Goal: Task Accomplishment & Management: Complete application form

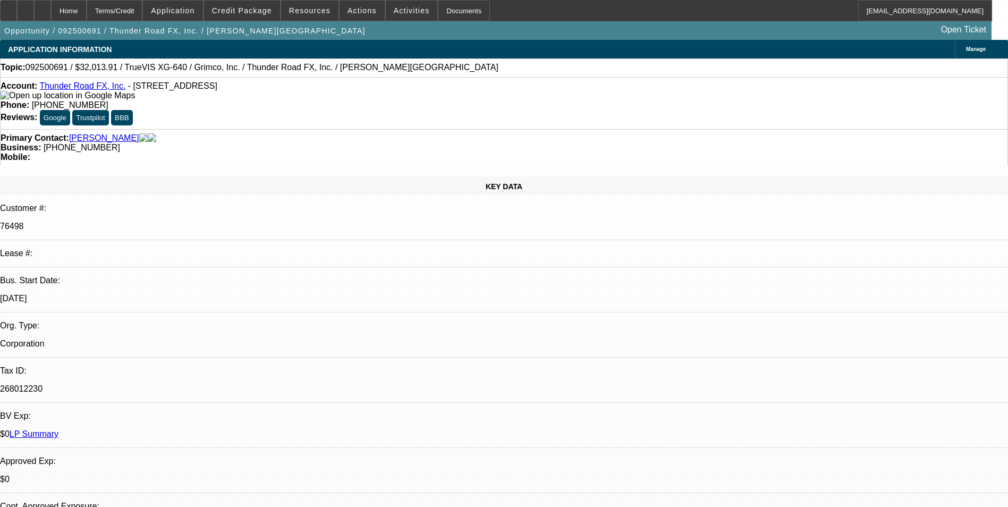
select select "0"
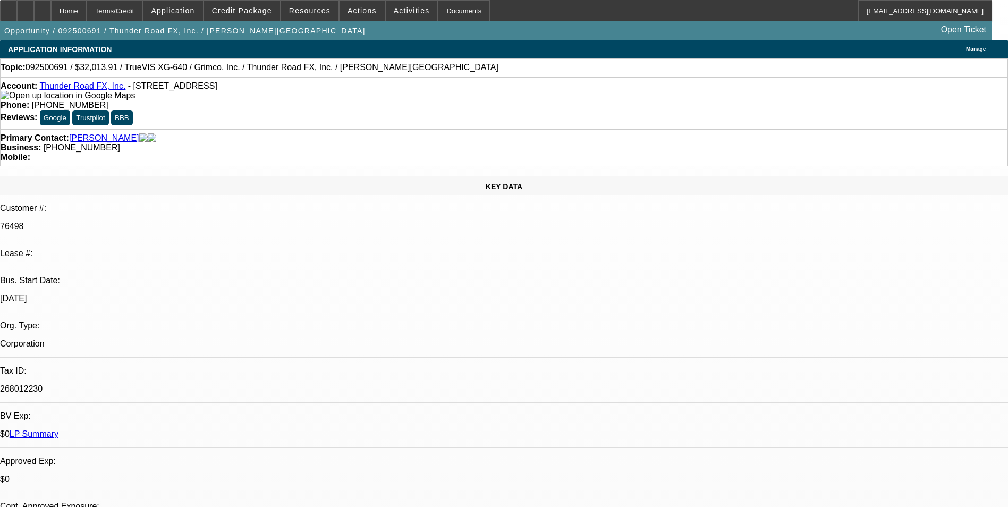
select select "0"
select select "1"
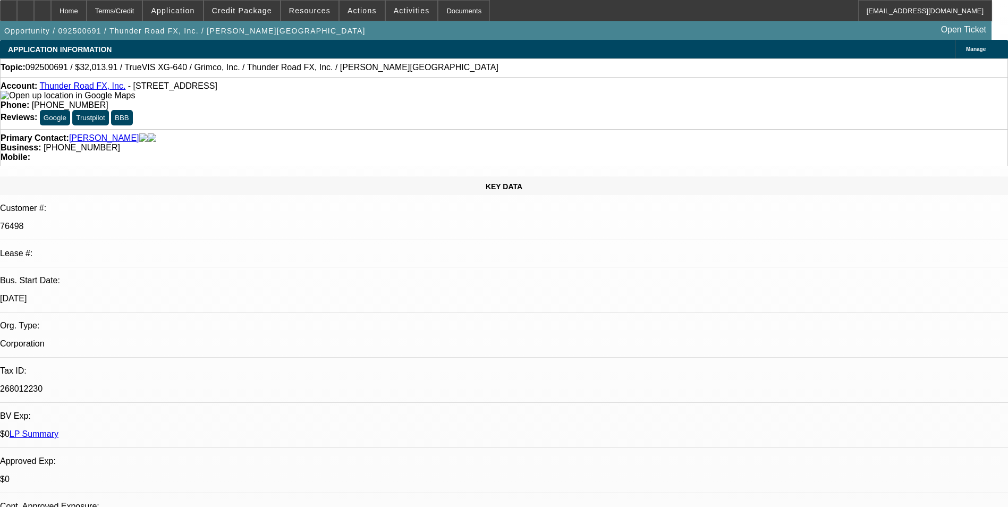
select select "1"
select select "2"
select select "1"
select select "2"
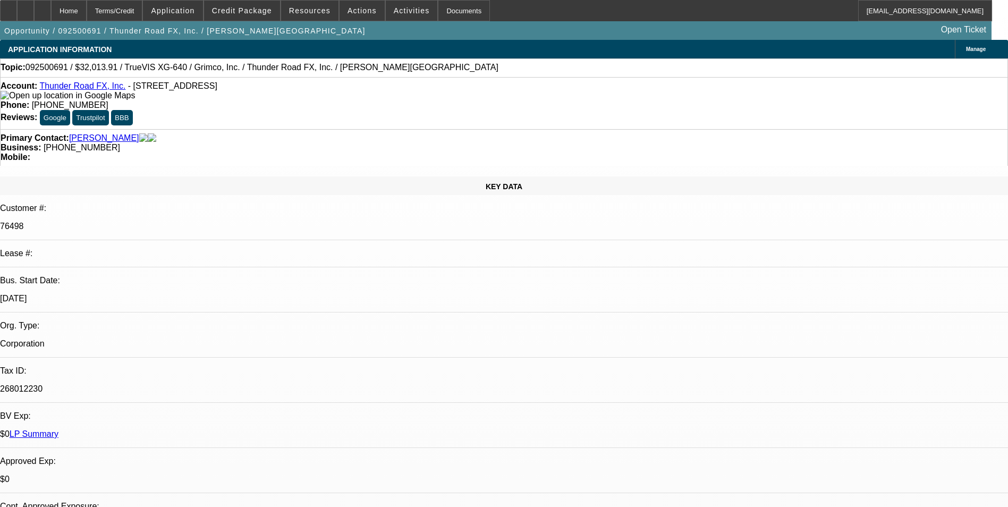
select select "1"
select select "2"
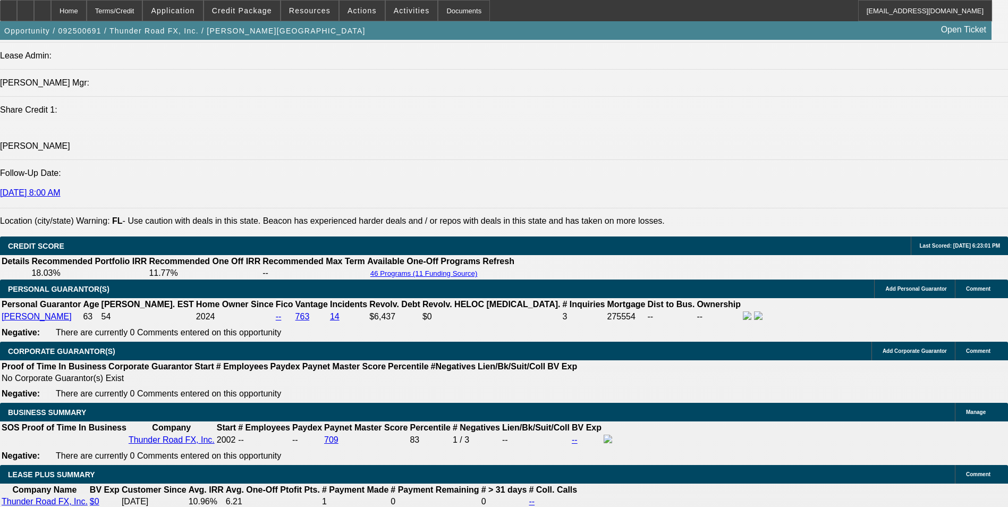
scroll to position [1488, 0]
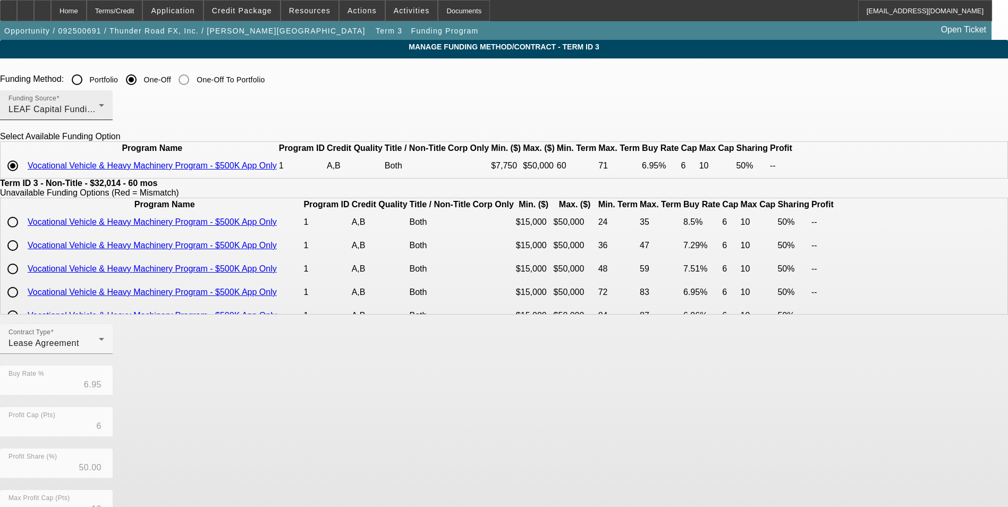
click at [99, 105] on div "LEAF Capital Funding, LLC" at bounding box center [54, 109] width 90 height 13
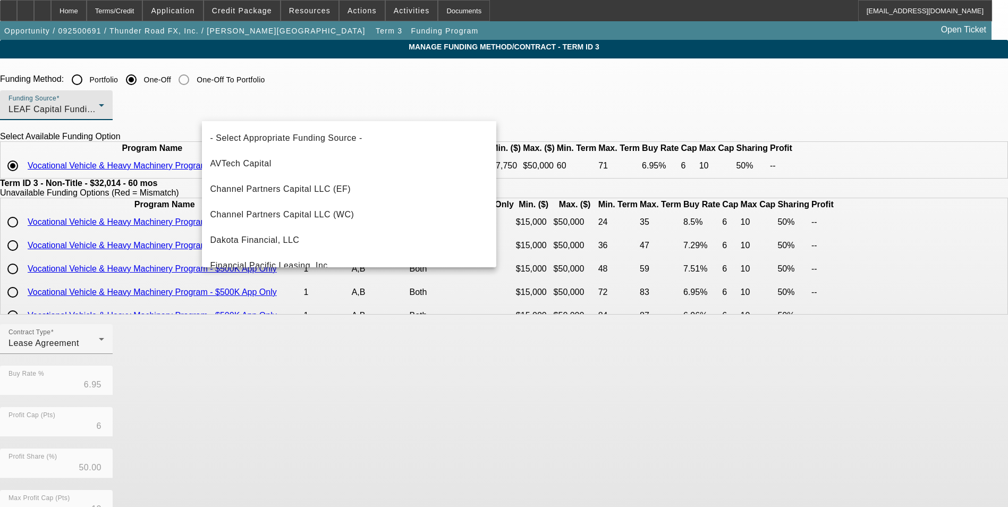
scroll to position [139, 0]
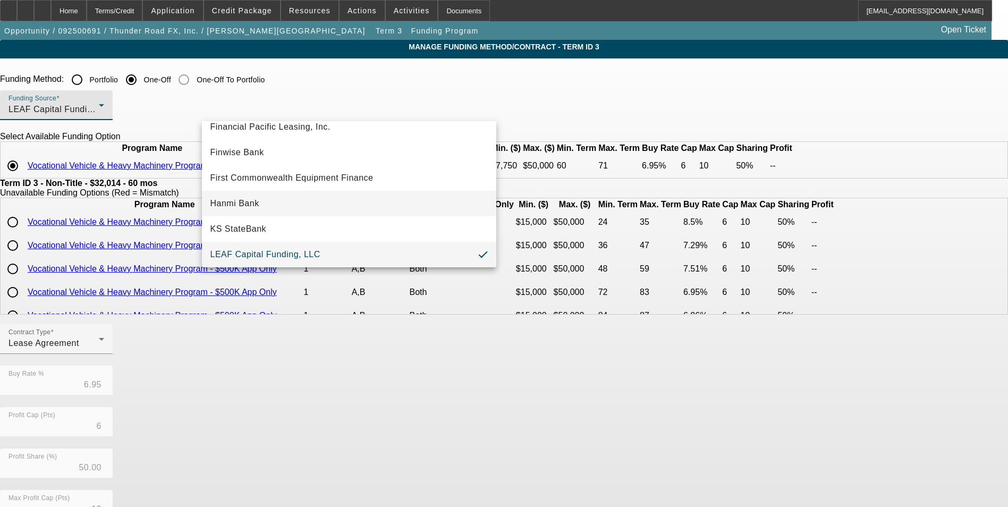
click at [300, 195] on mat-option "Hanmi Bank" at bounding box center [349, 204] width 294 height 26
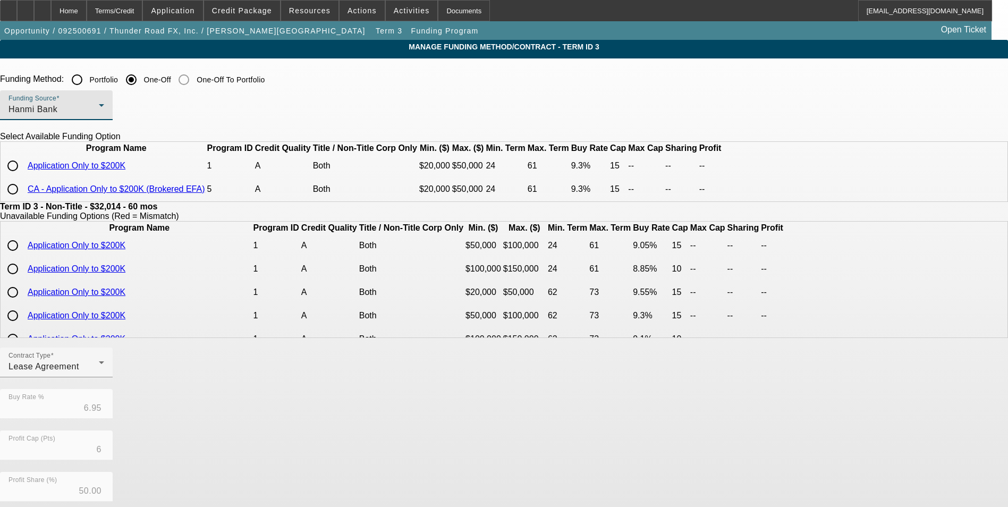
click at [99, 109] on div "Hanmi Bank" at bounding box center [54, 109] width 90 height 13
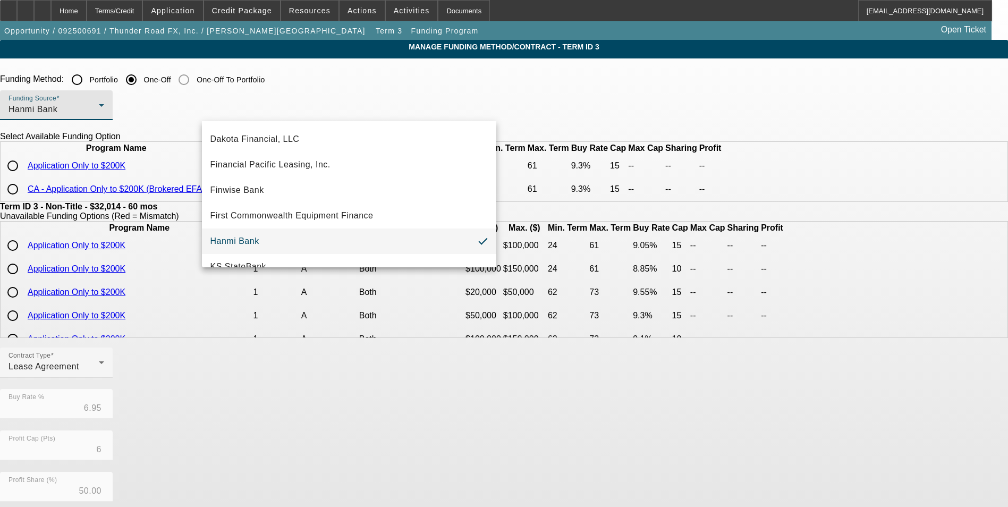
scroll to position [301, 0]
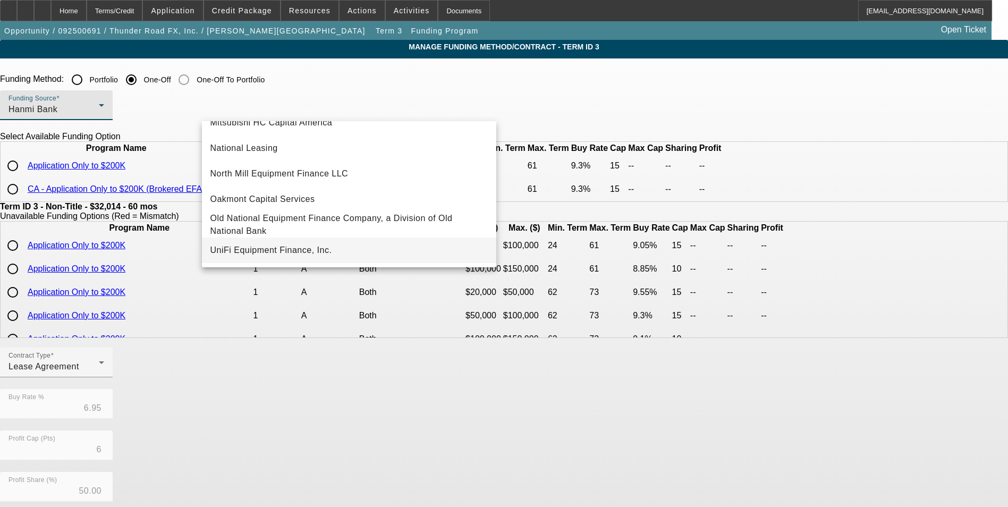
click at [292, 250] on span "UniFi Equipment Finance, Inc." at bounding box center [271, 250] width 122 height 13
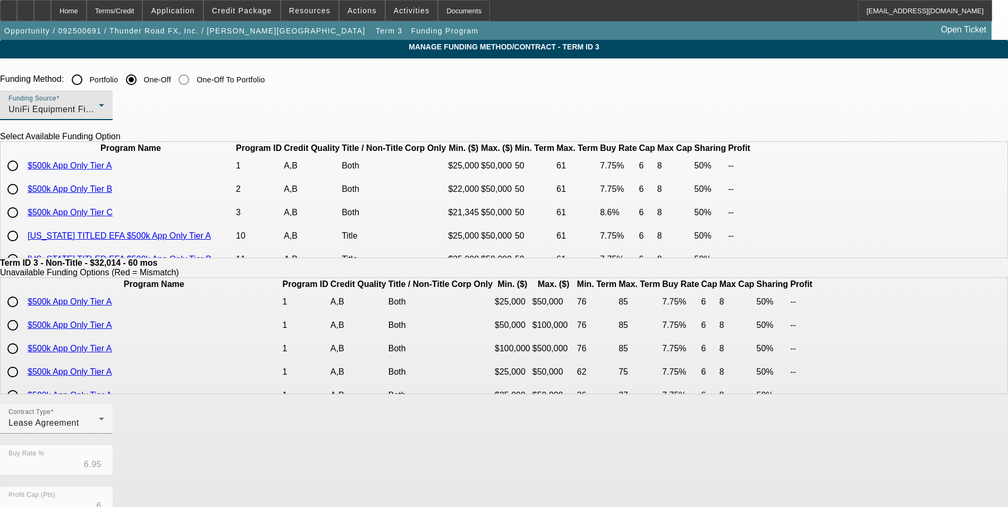
click at [23, 176] on input "radio" at bounding box center [12, 165] width 21 height 21
radio input "true"
type input "7.75"
type input "8"
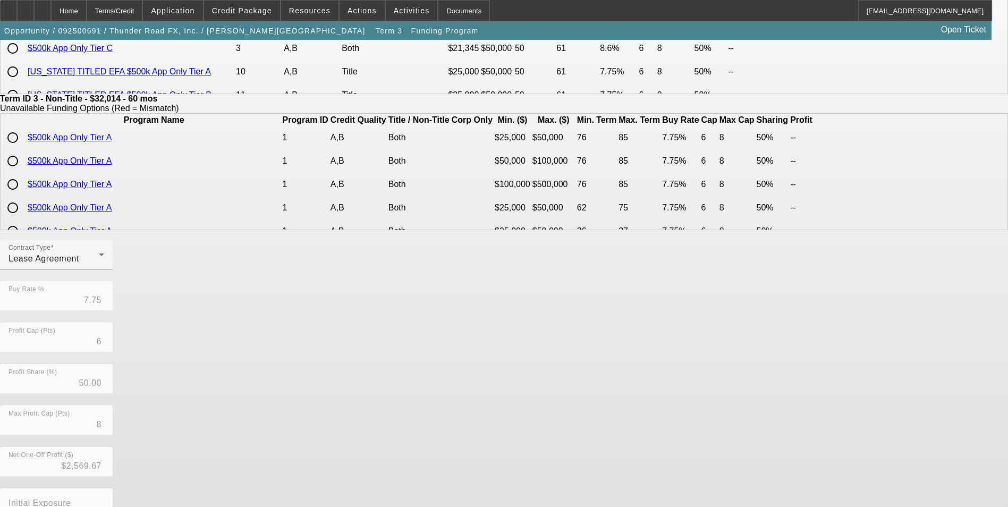
scroll to position [228, 0]
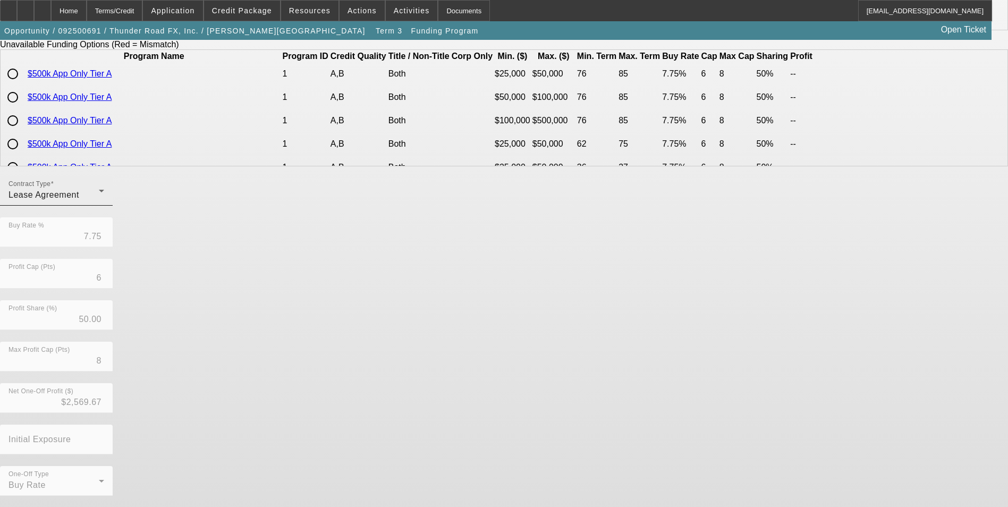
click at [79, 199] on span "Lease Agreement" at bounding box center [44, 194] width 71 height 9
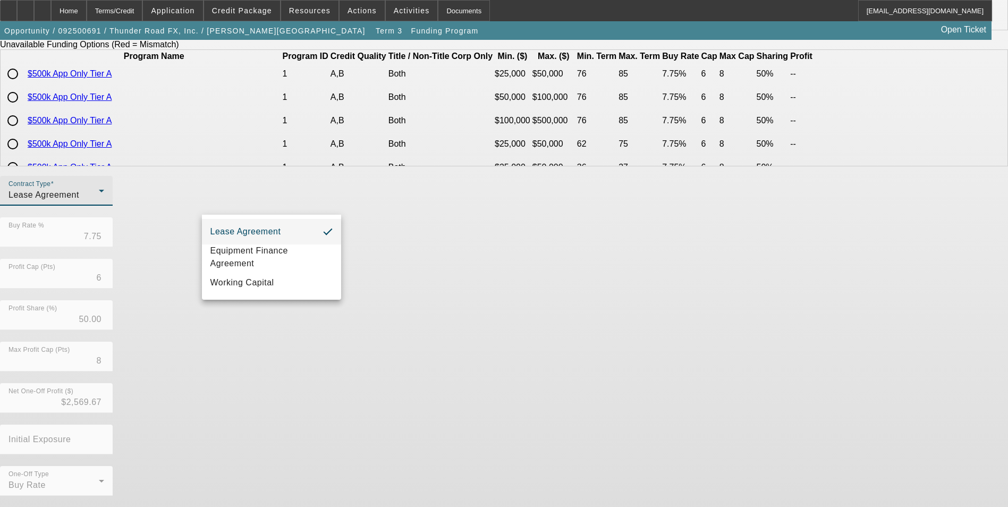
click at [424, 304] on div at bounding box center [504, 253] width 1008 height 507
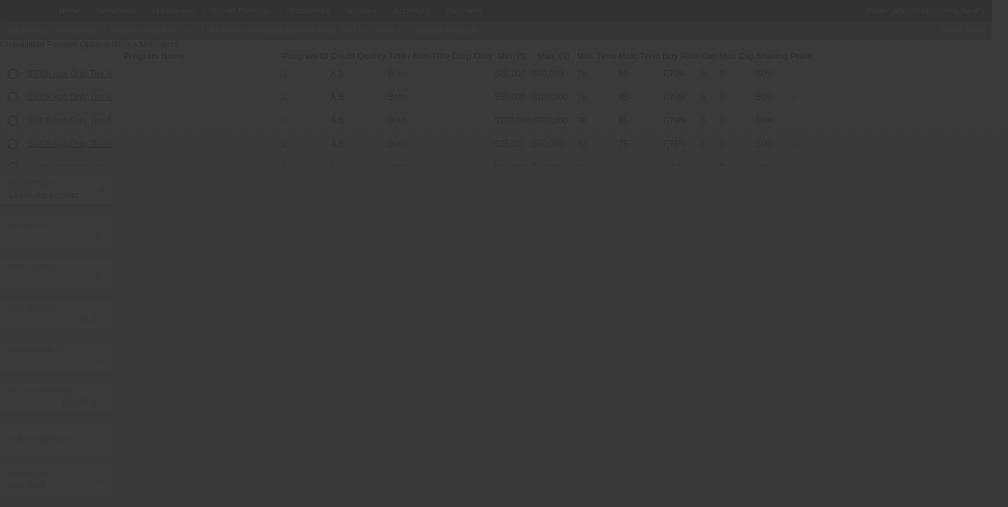
type input "6.95"
type input "10"
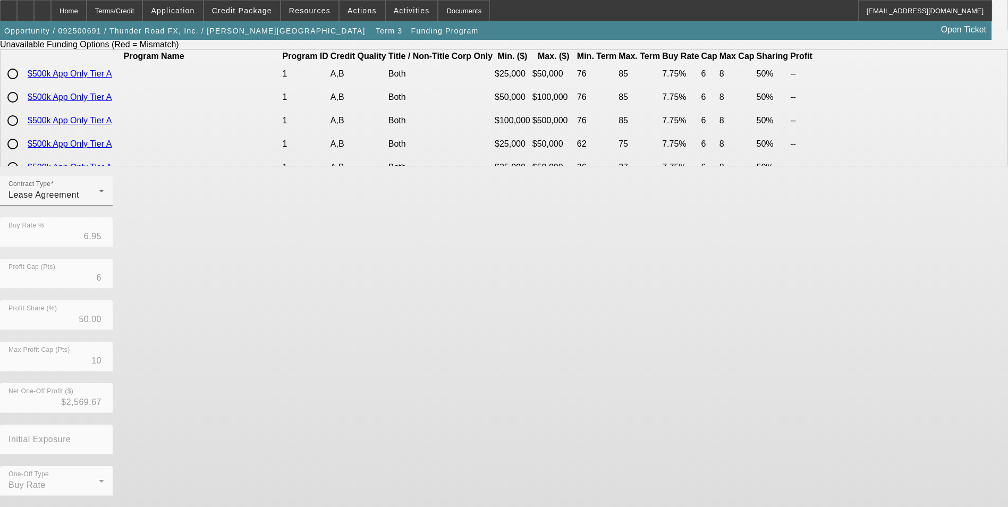
scroll to position [0, 0]
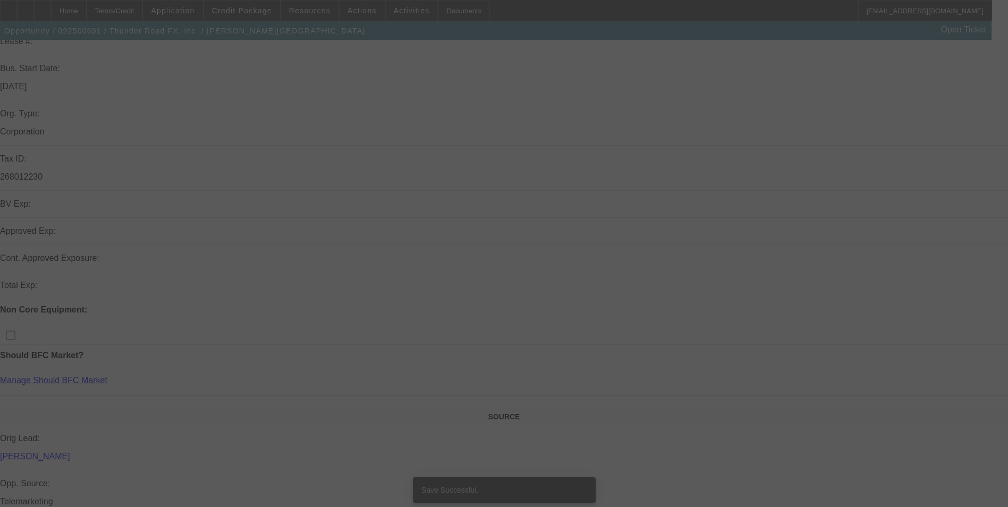
select select "0"
select select "2"
select select "0"
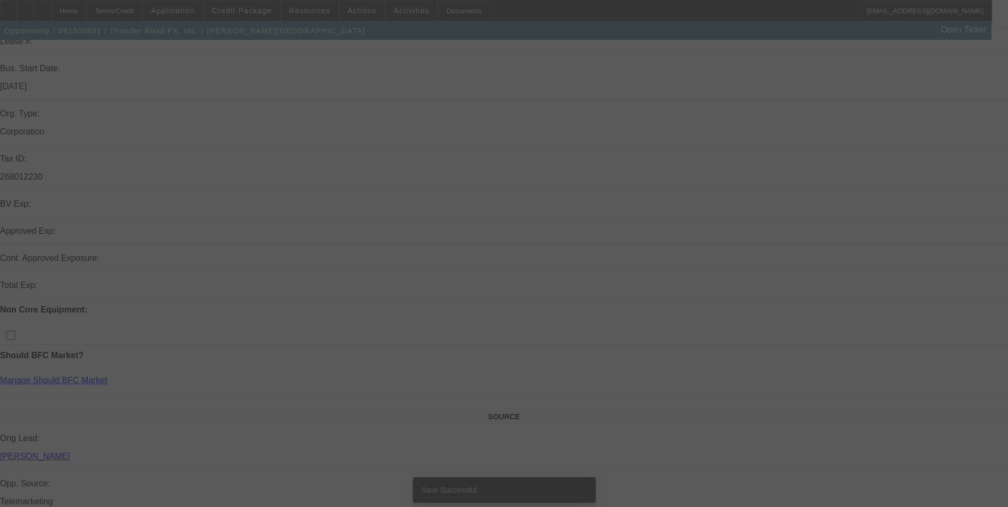
select select "0"
select select "2"
select select "0"
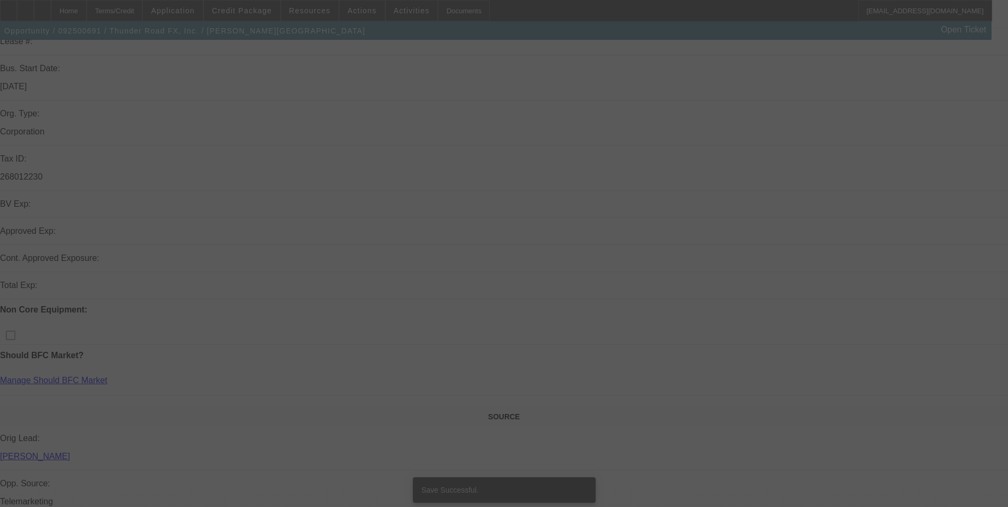
select select "0"
select select "2"
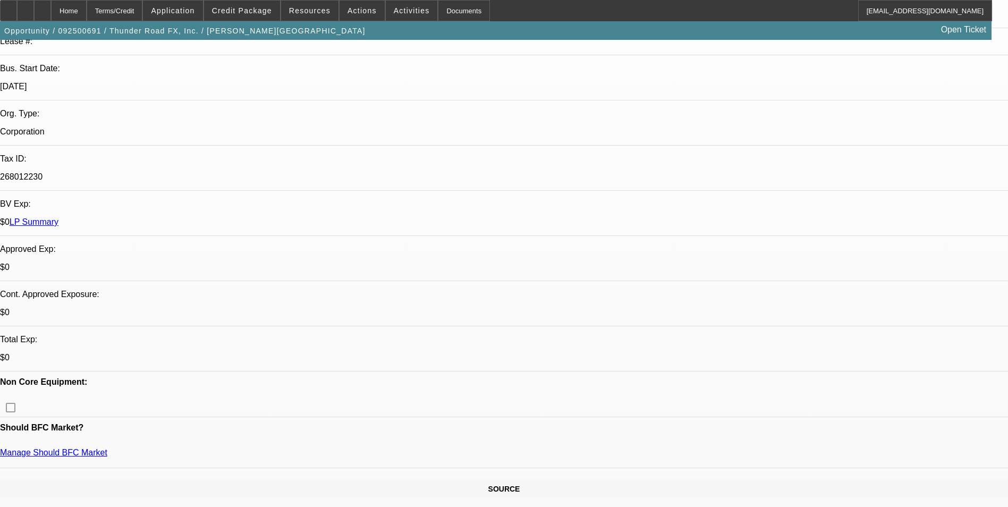
scroll to position [319, 0]
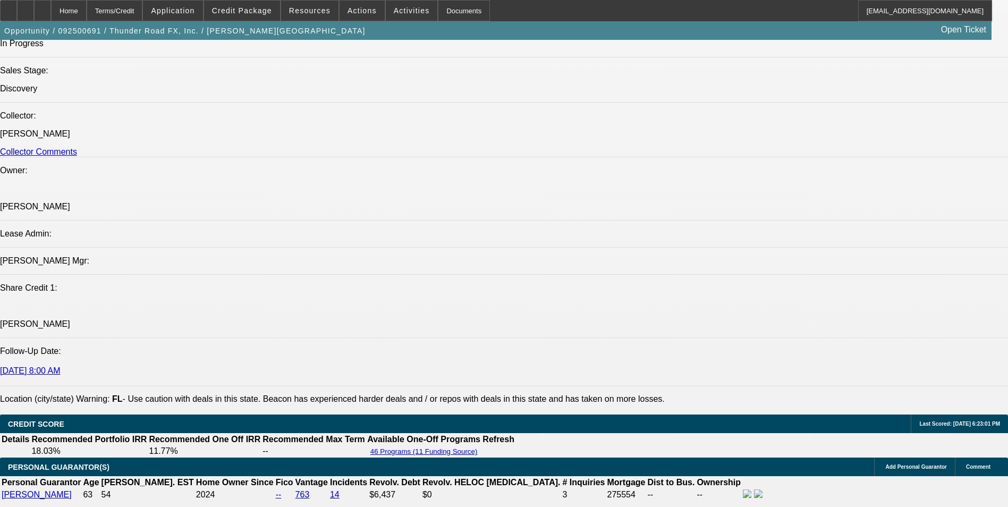
scroll to position [1541, 0]
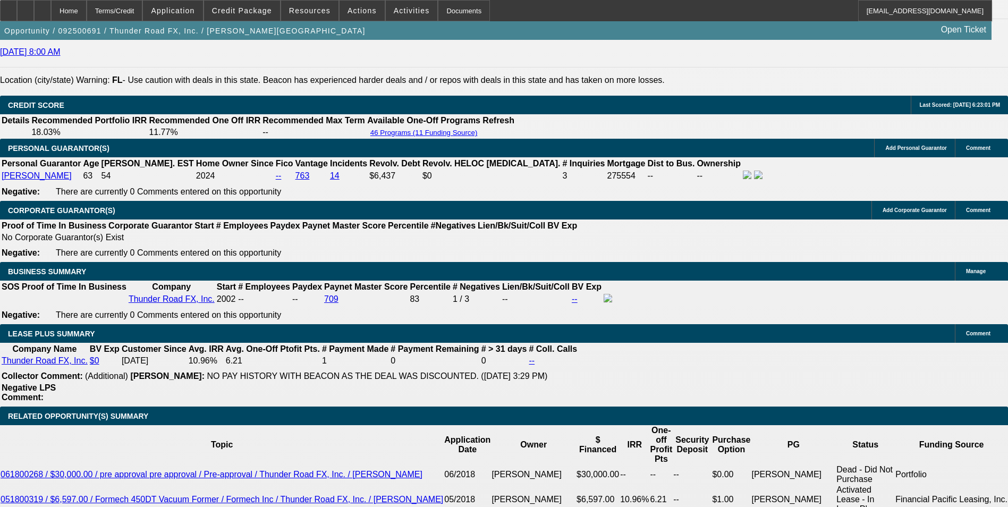
drag, startPoint x: 206, startPoint y: 365, endPoint x: 246, endPoint y: 374, distance: 40.9
type input "UNKNOWN"
type input "4"
type input "$8,170.91"
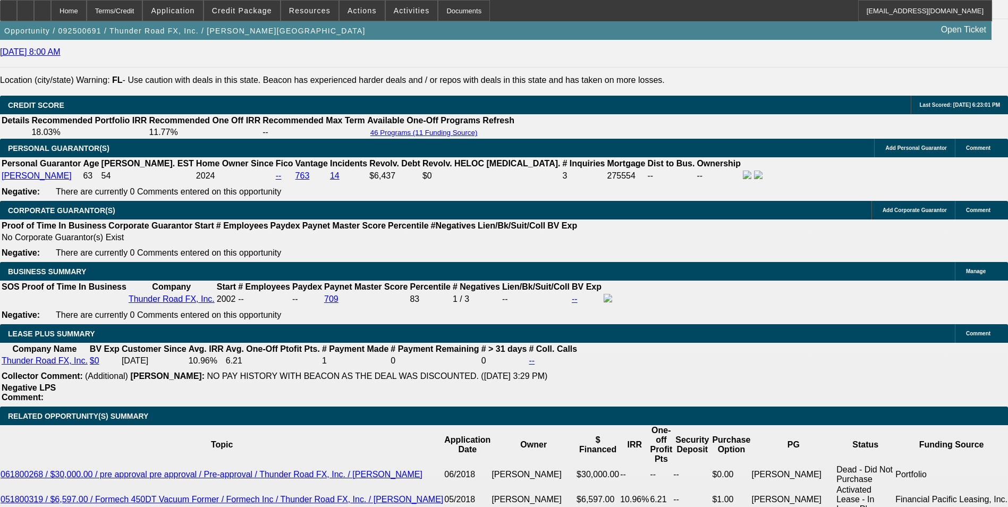
type input "48"
type input "$811.96"
type input "48"
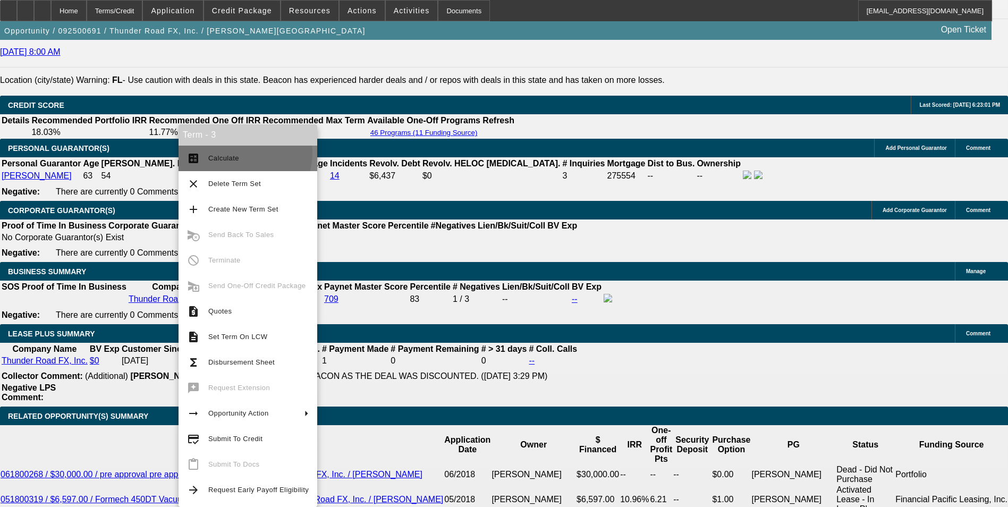
click at [233, 152] on span "Calculate" at bounding box center [258, 158] width 100 height 13
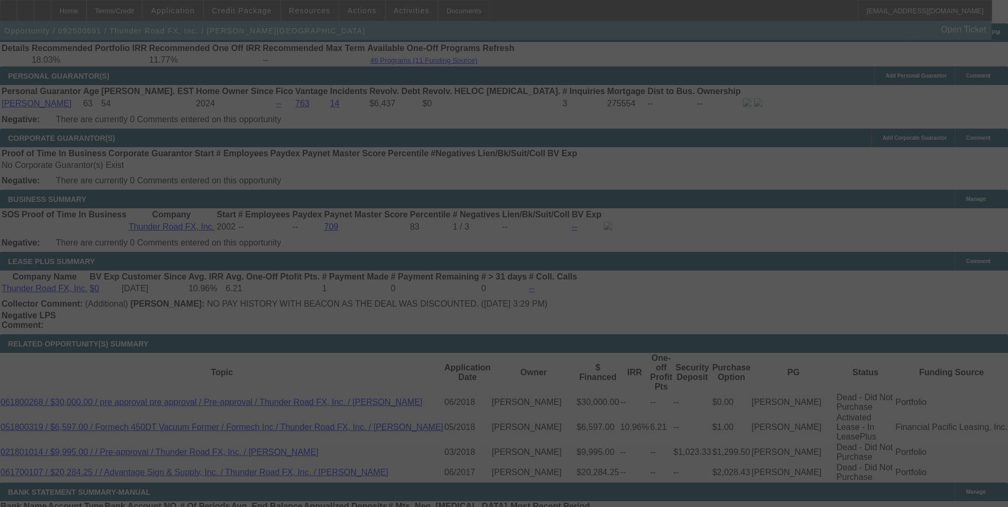
scroll to position [1701, 0]
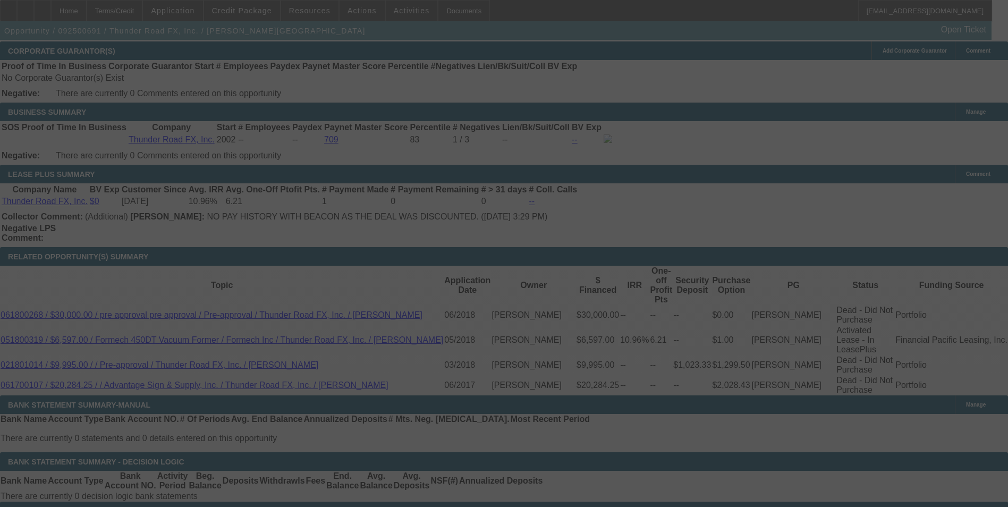
select select "0"
select select "2"
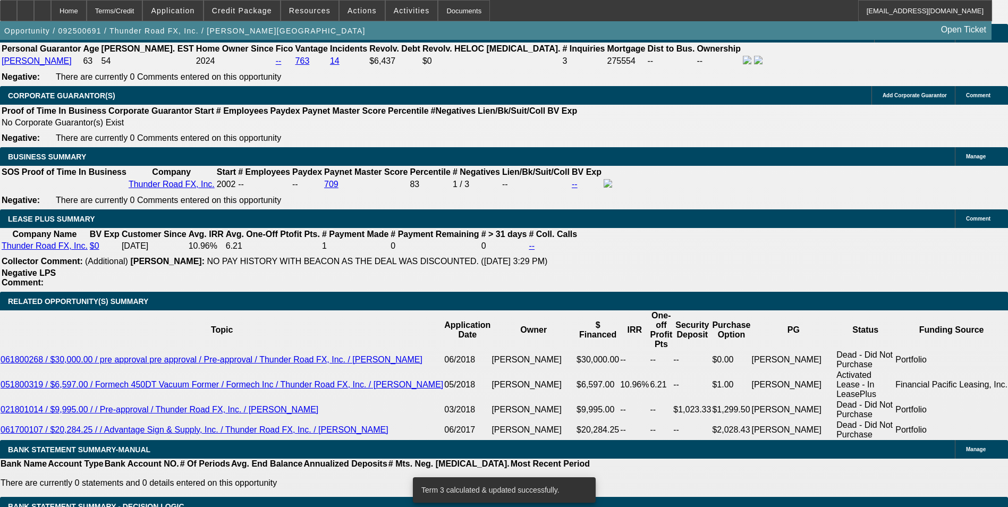
scroll to position [1638, 0]
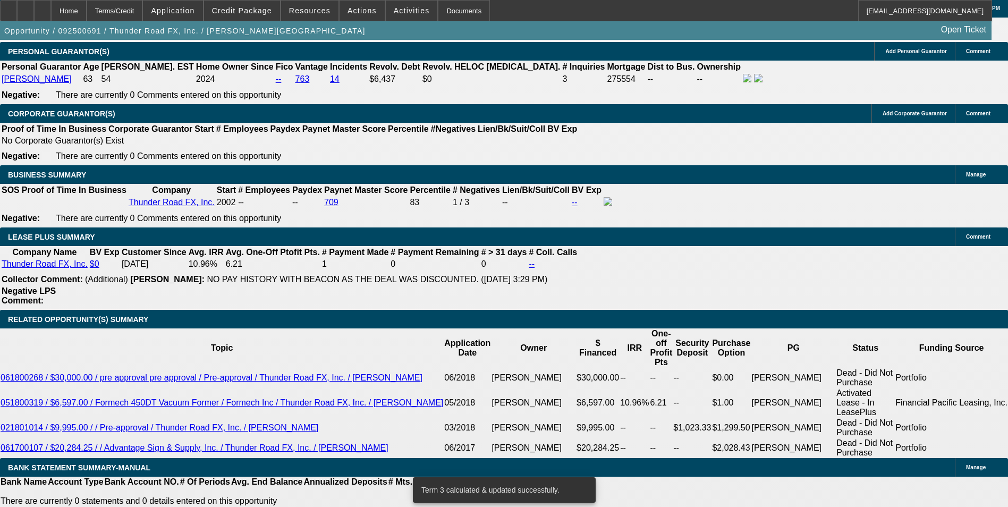
drag, startPoint x: 226, startPoint y: 268, endPoint x: 257, endPoint y: 272, distance: 31.1
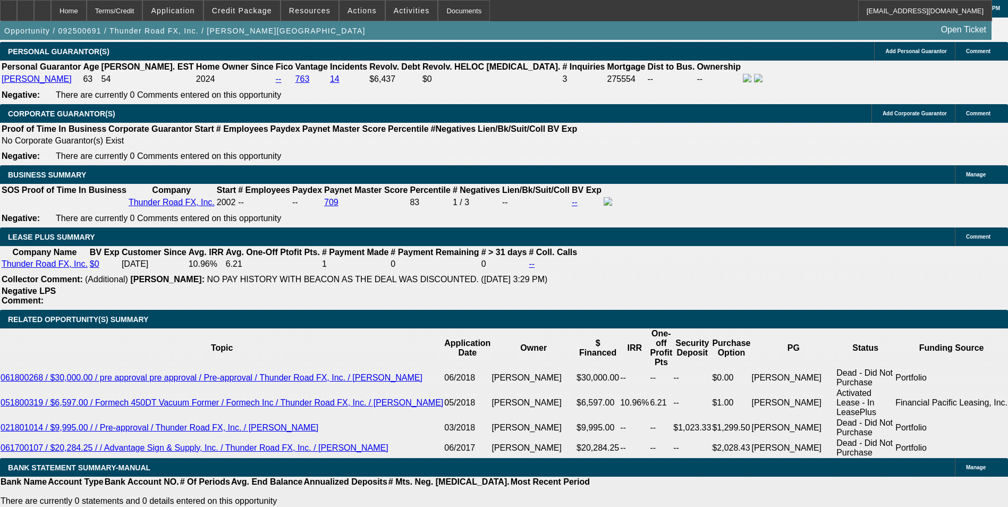
type input "UNKNOWN"
type input "11"
type input "$827.42"
type input "11"
drag, startPoint x: 158, startPoint y: 270, endPoint x: 268, endPoint y: 270, distance: 110.6
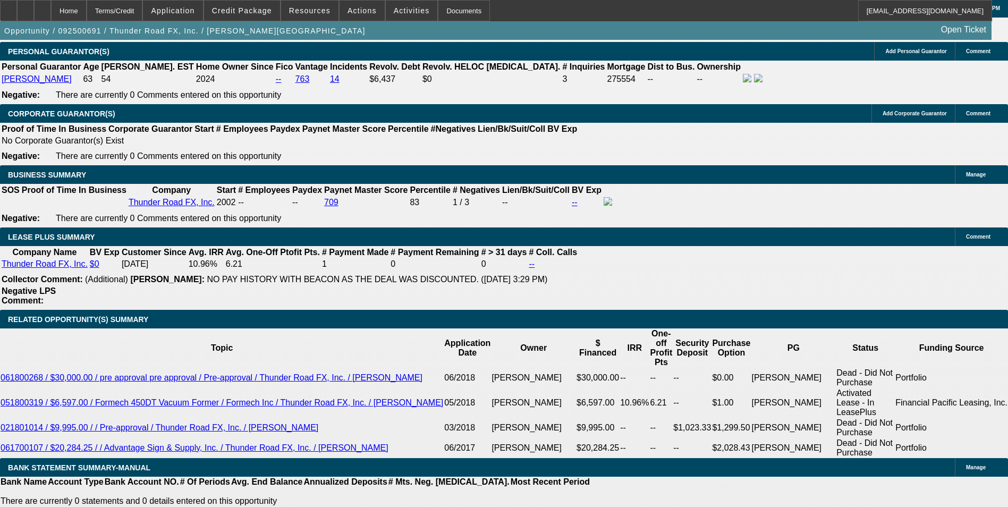
type input "8"
type input "825"
type input "10.8"
type input "$825.00"
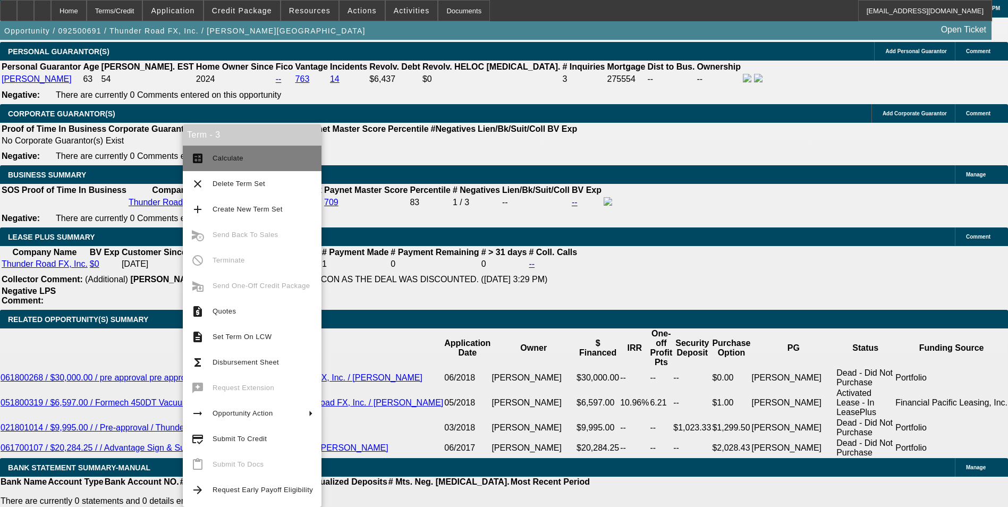
click at [234, 152] on span "Calculate" at bounding box center [263, 158] width 100 height 13
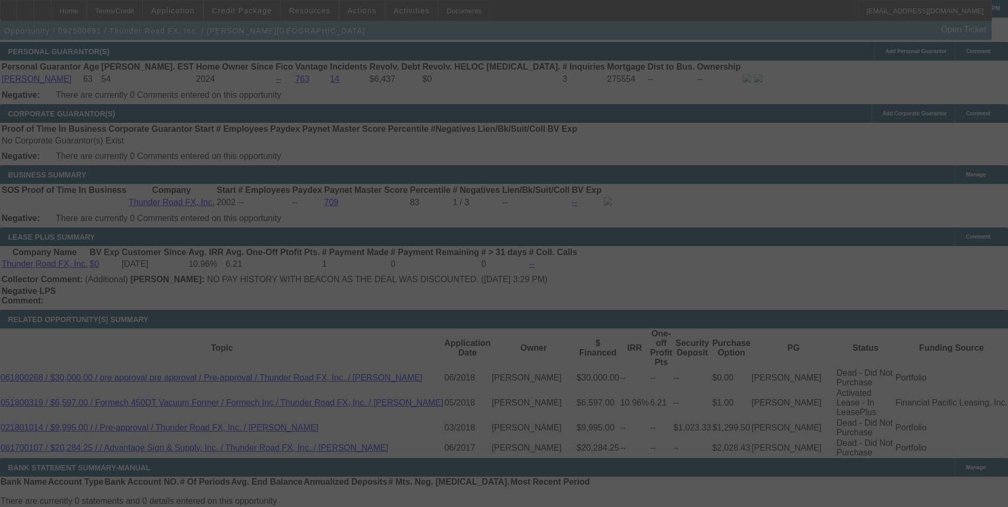
select select "0"
select select "2"
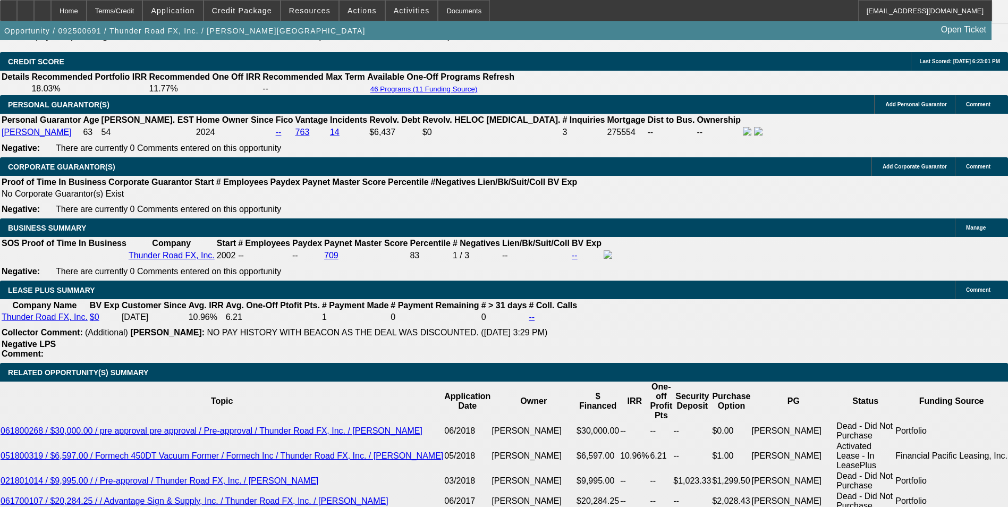
scroll to position [1520, 0]
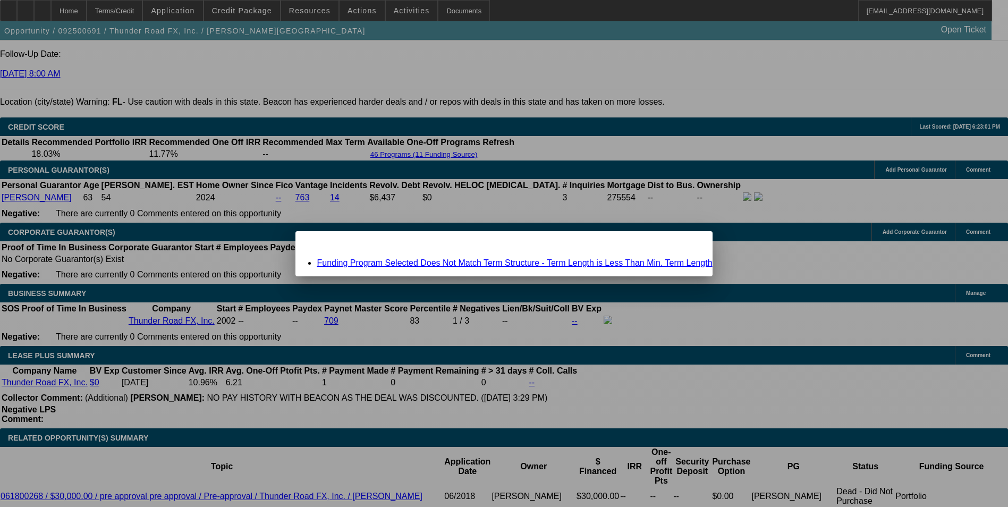
click at [547, 260] on link "Funding Program Selected Does Not Match Term Structure - Term Length is Less Th…" at bounding box center [514, 262] width 395 height 9
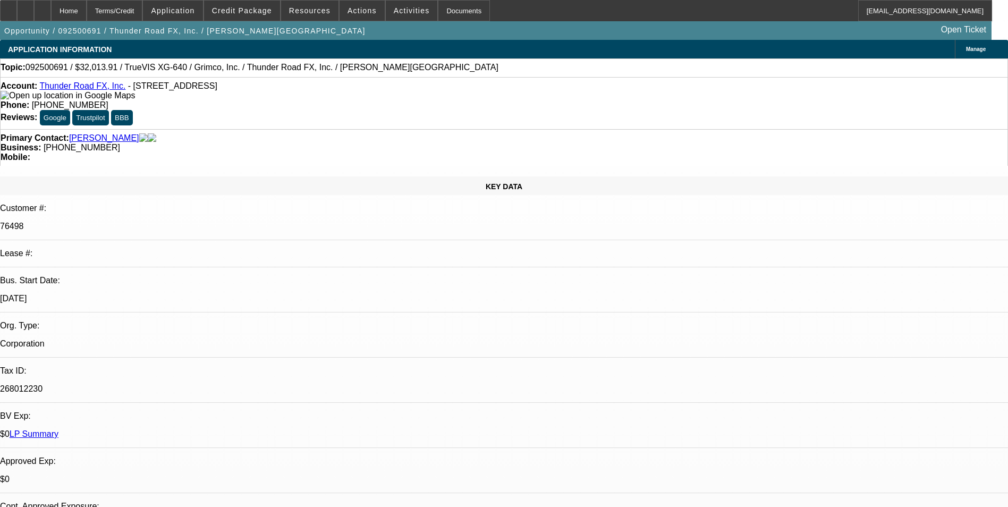
scroll to position [1520, 0]
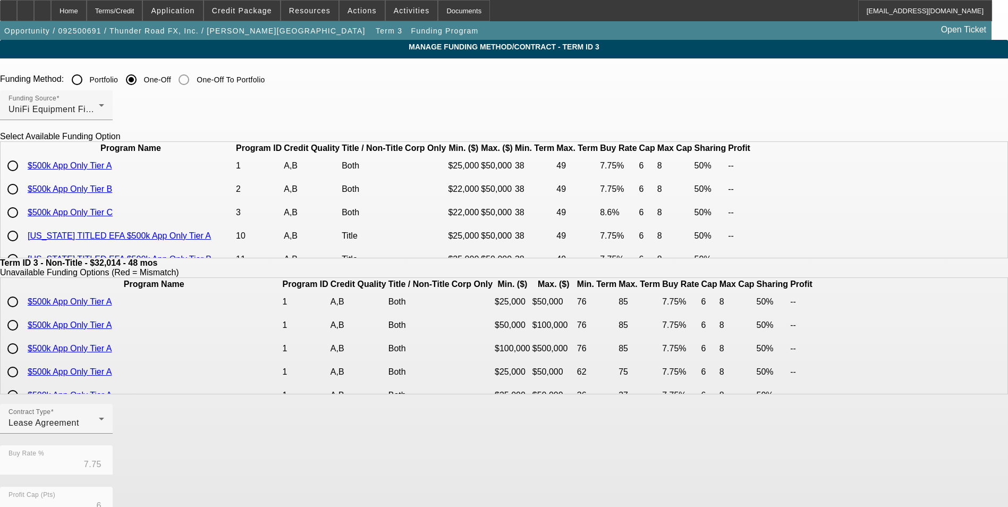
click at [23, 176] on input "radio" at bounding box center [12, 165] width 21 height 21
radio input "true"
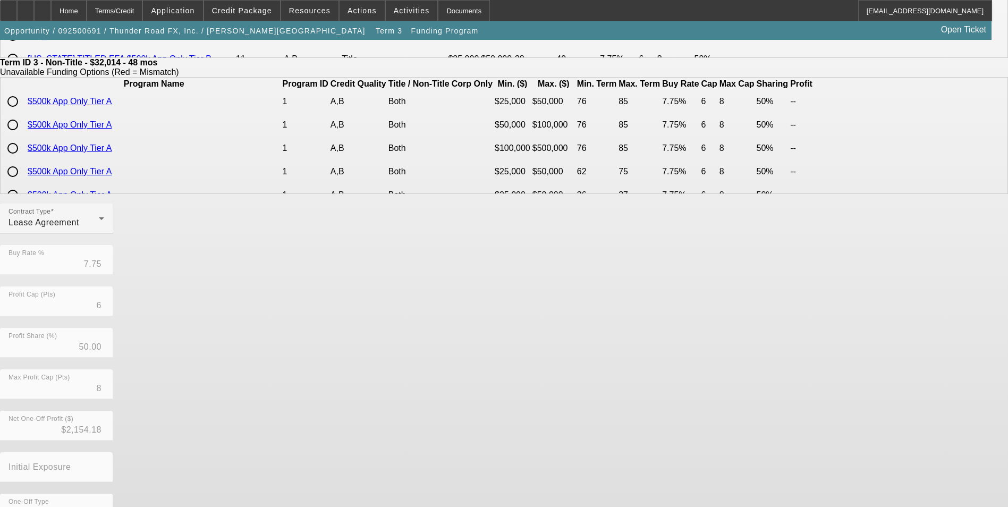
scroll to position [213, 0]
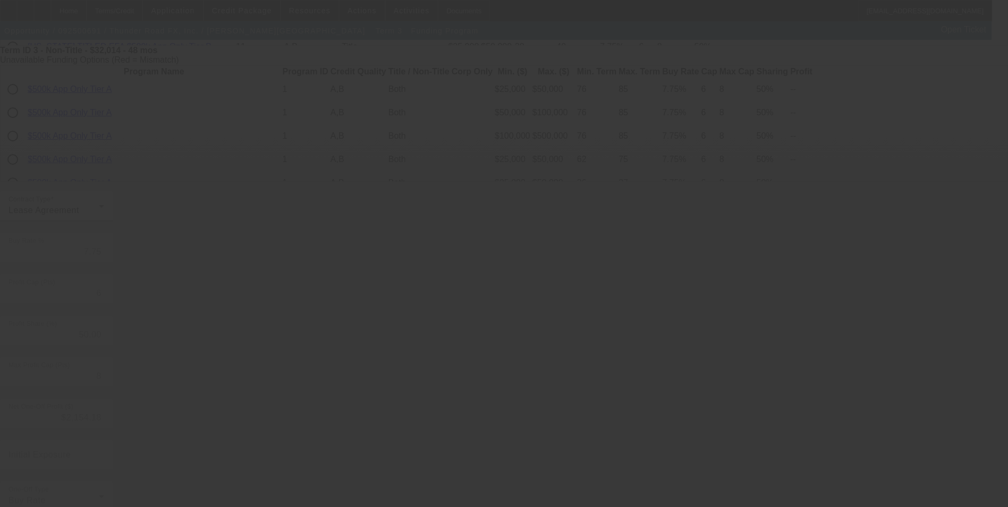
scroll to position [0, 0]
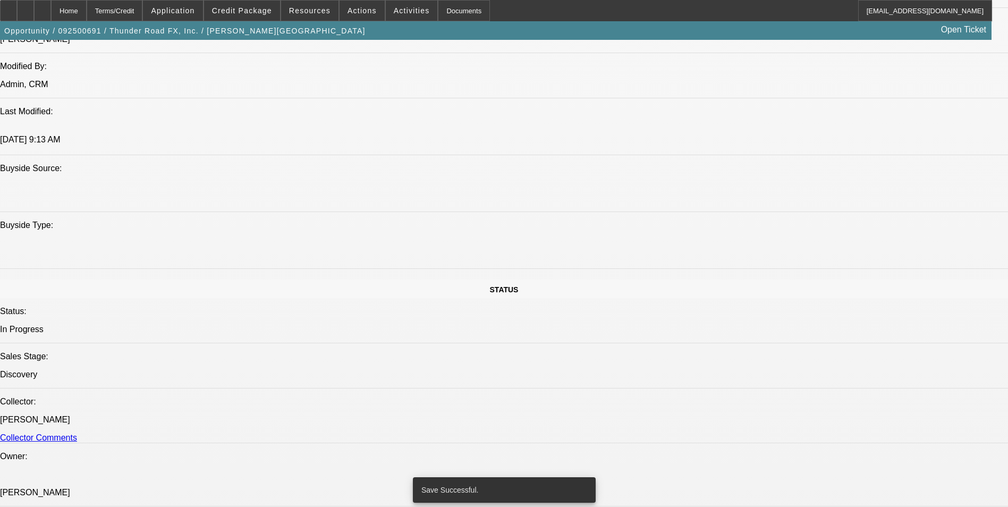
select select "0"
select select "2"
select select "0"
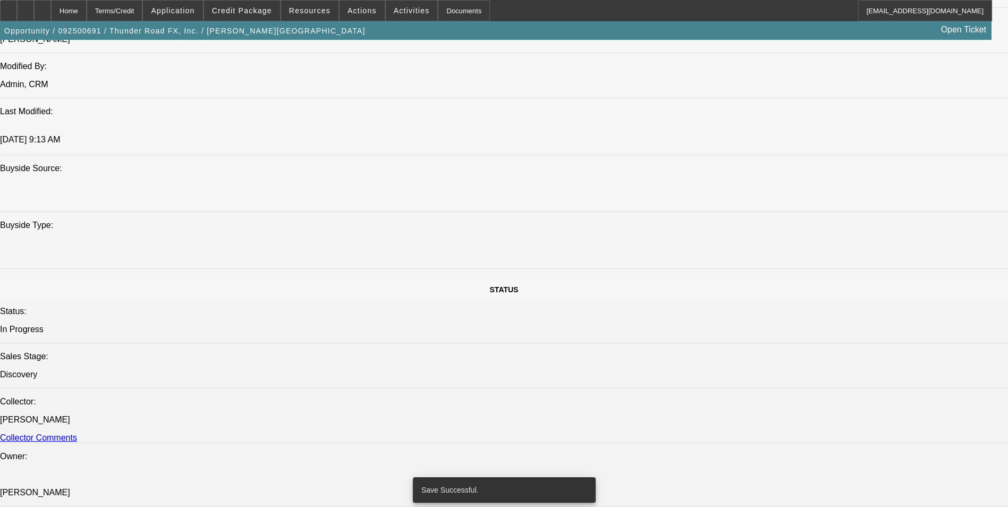
select select "0"
select select "2"
select select "0"
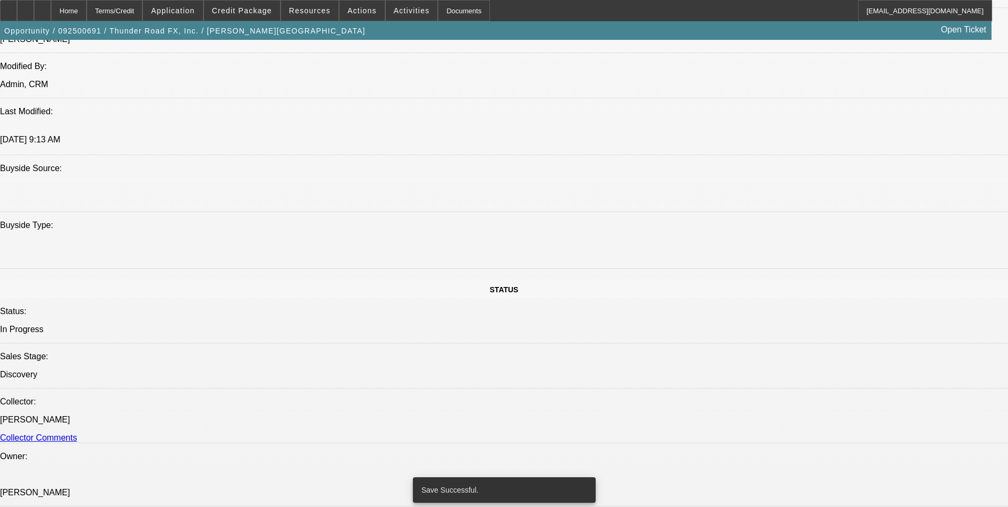
select select "0"
select select "2"
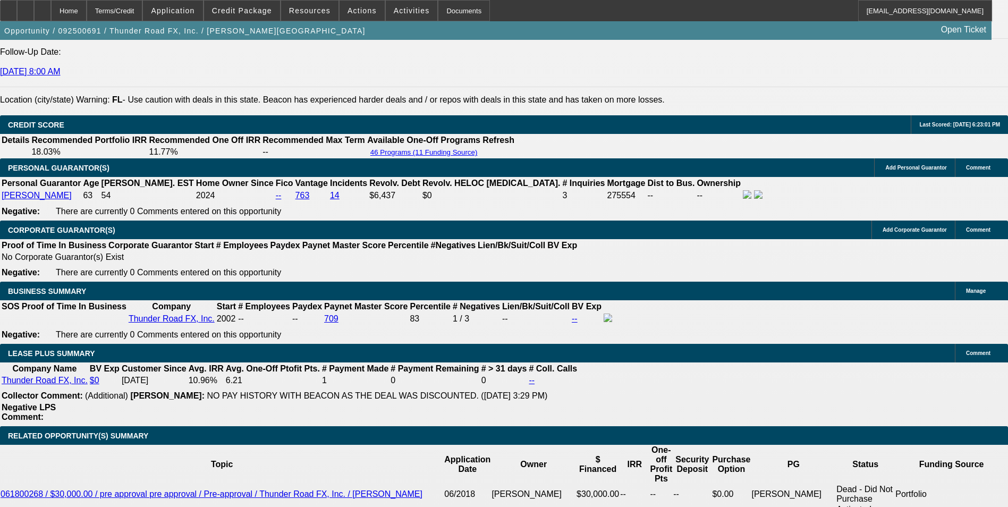
scroll to position [1521, 0]
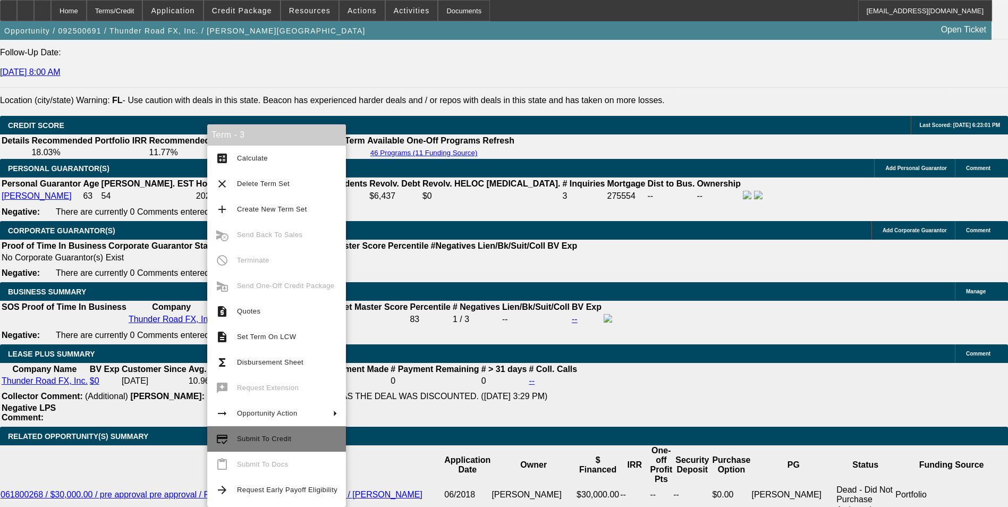
click at [297, 431] on button "credit_score Submit To Credit" at bounding box center [276, 439] width 139 height 26
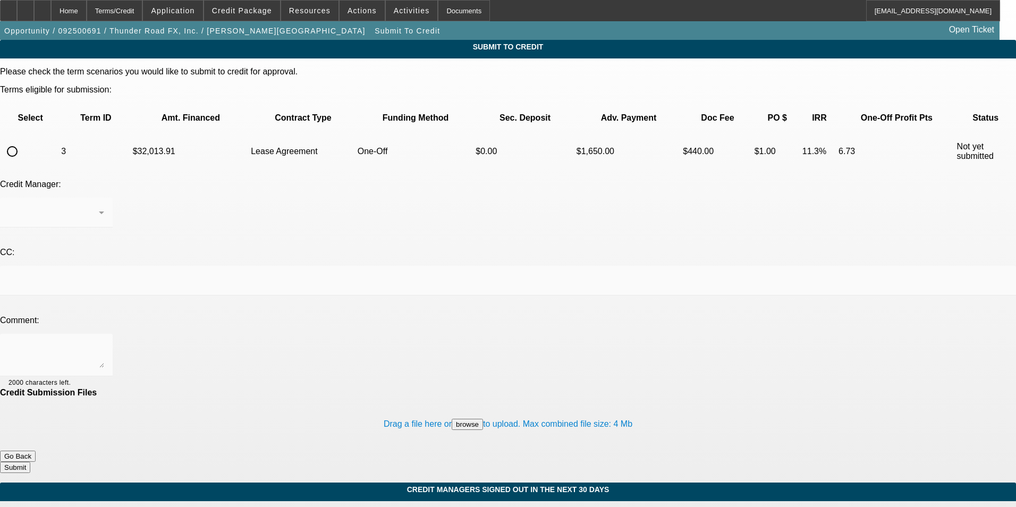
click at [23, 141] on input "radio" at bounding box center [12, 151] width 21 height 21
radio input "true"
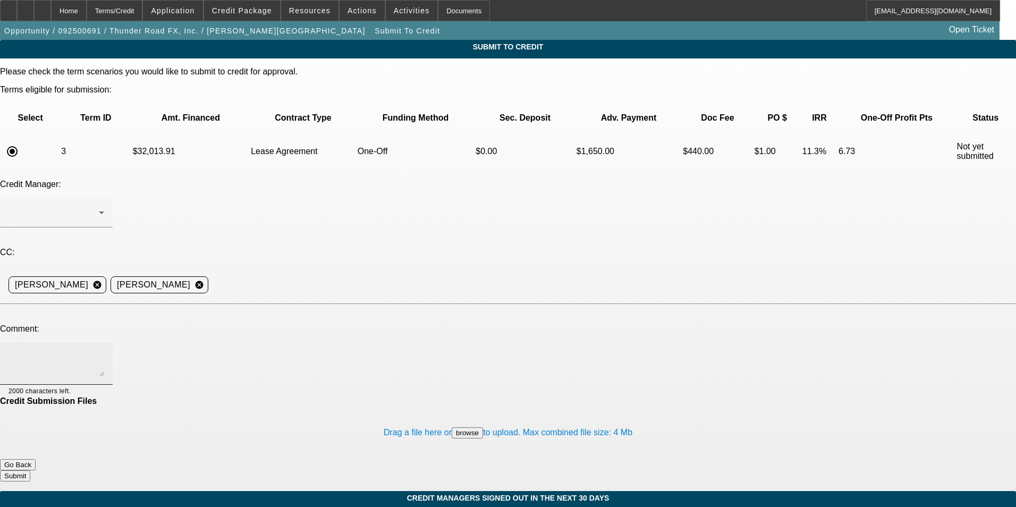
click at [104, 351] on textarea at bounding box center [57, 364] width 96 height 26
type textarea "Hey [PERSON_NAME], any cahnce we can consider for 48 for him being a repeater? …"
click at [30, 470] on button "Submit" at bounding box center [15, 475] width 30 height 11
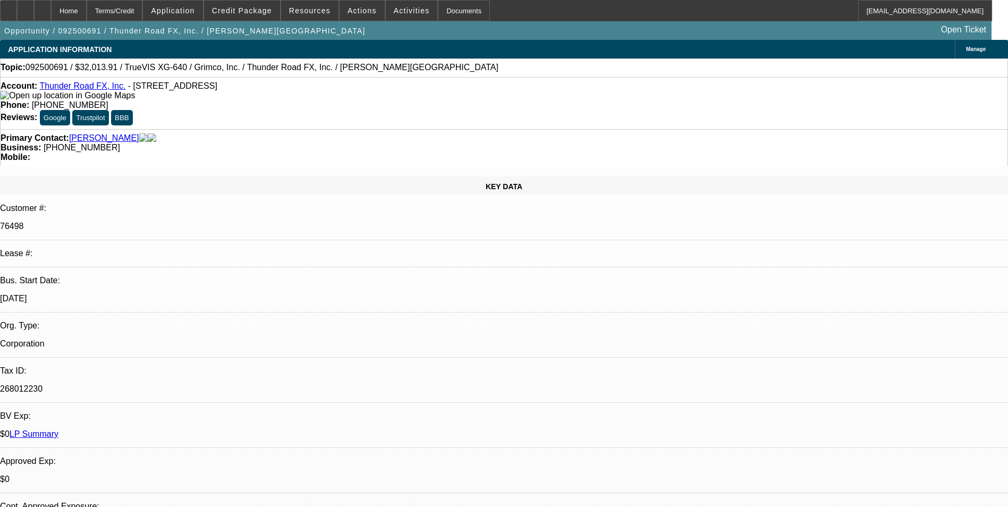
select select "0"
select select "2"
select select "0"
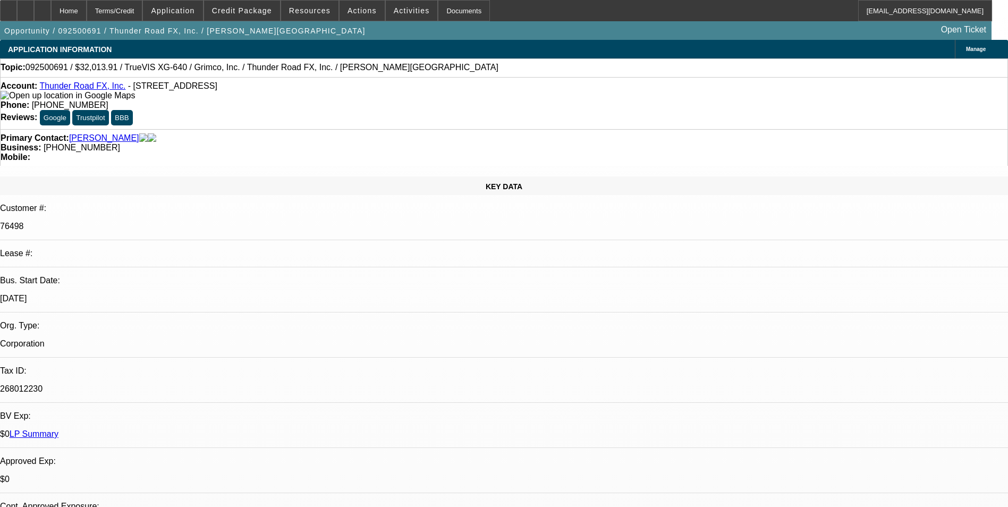
select select "0"
select select "2"
select select "0"
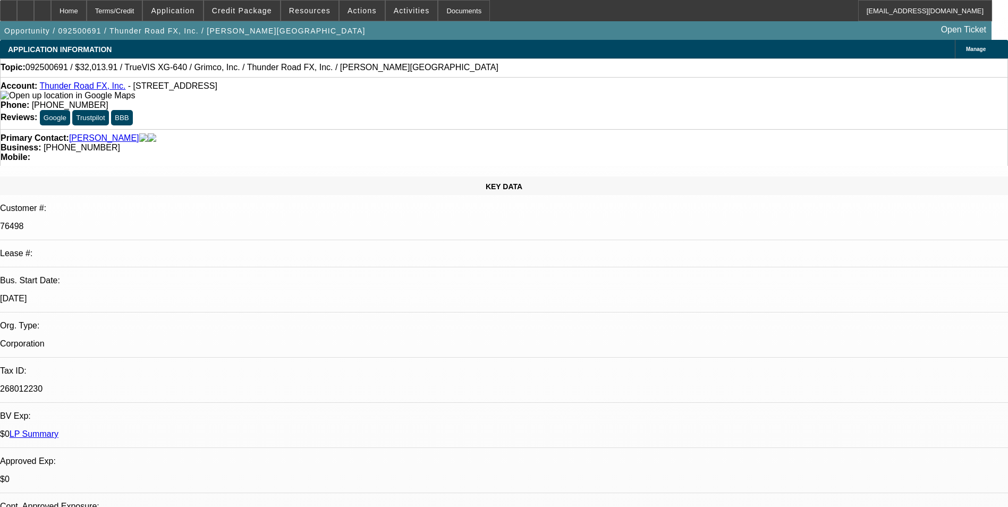
select select "0"
select select "2"
